Goal: Task Accomplishment & Management: Complete application form

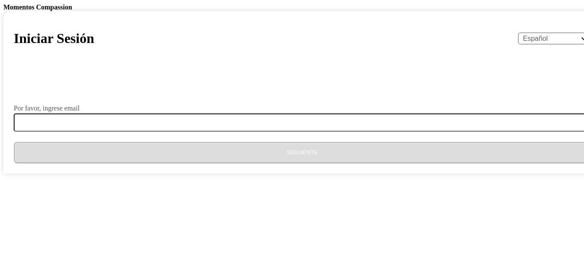
select select "es"
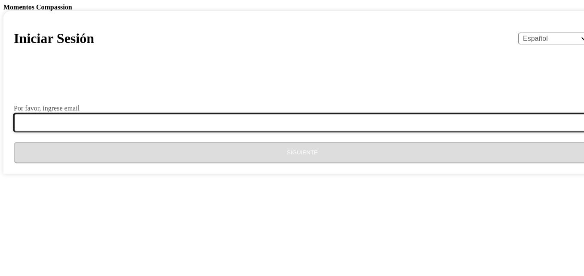
click at [323, 132] on input "Por favor, ingrese email" at bounding box center [307, 123] width 587 height 18
type input "[EMAIL_ADDRESS][DOMAIN_NAME]"
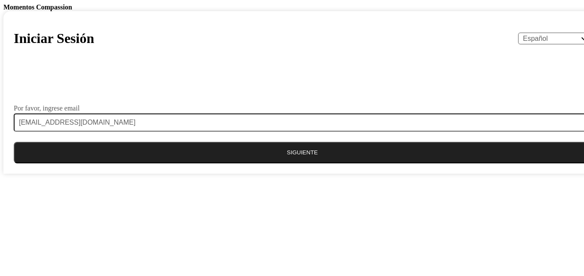
click at [309, 163] on button "Siguiente" at bounding box center [302, 153] width 577 height 22
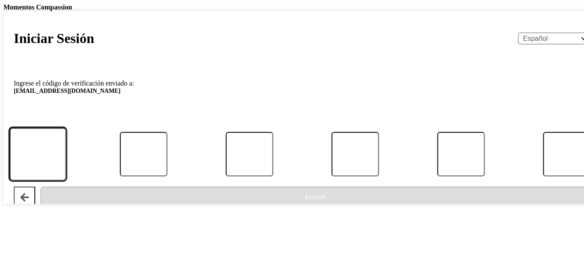
click at [66, 181] on input "Código" at bounding box center [37, 154] width 57 height 53
type input "4"
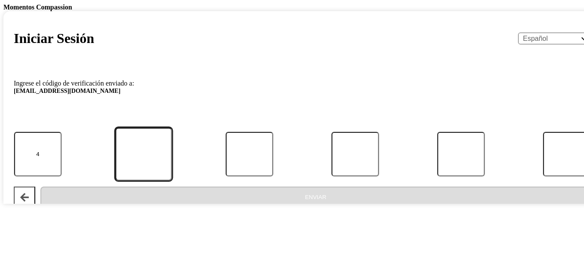
type input "1"
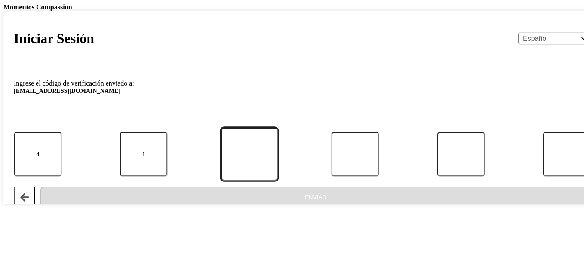
type input "8"
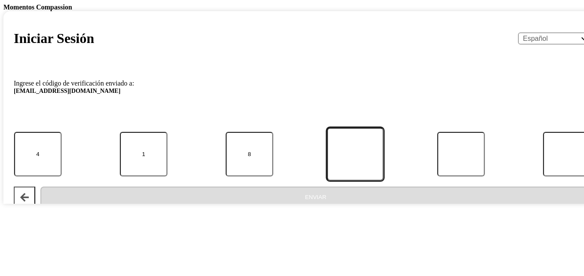
type input "7"
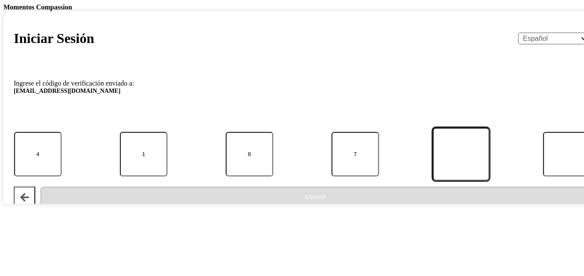
type input "5"
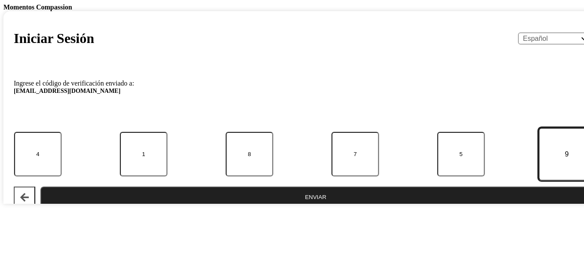
type input "9"
click at [40, 187] on button "Enviar" at bounding box center [315, 198] width 550 height 22
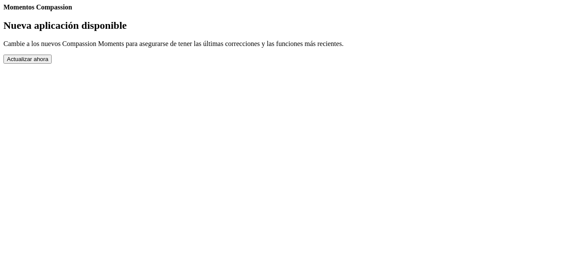
click at [52, 64] on button "Actualizar ahora" at bounding box center [27, 59] width 48 height 9
